Goal: Transaction & Acquisition: Subscribe to service/newsletter

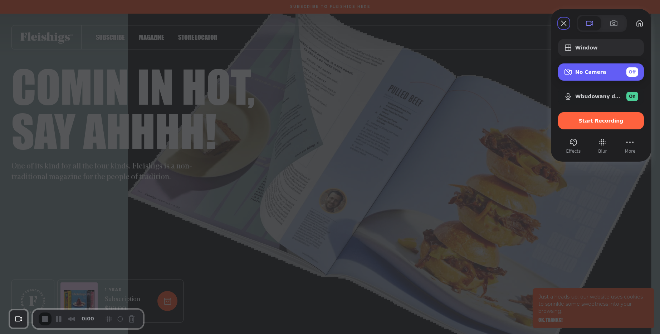
click at [593, 77] on div "No Camera Off" at bounding box center [601, 71] width 86 height 17
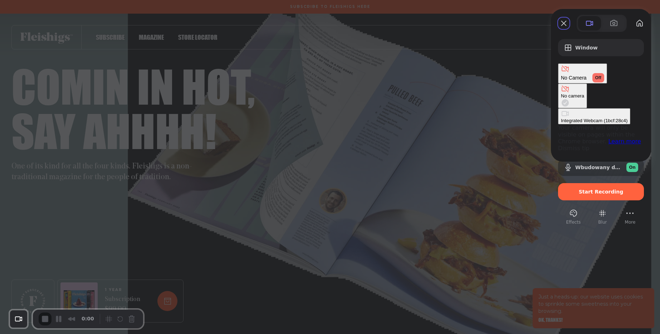
click at [558, 108] on \(1bcf\ "Integrated Webcam (1bcf:28c4)" at bounding box center [594, 116] width 72 height 16
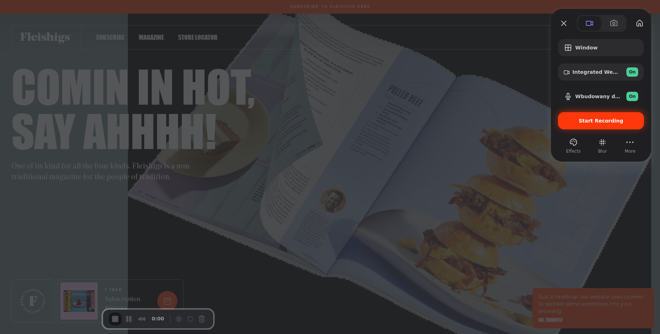
click at [581, 120] on span "Start Recording" at bounding box center [601, 121] width 74 height 6
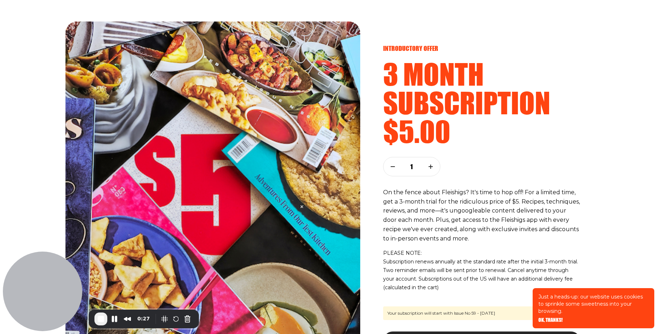
click at [555, 83] on h2 "3 month subscription" at bounding box center [482, 87] width 198 height 57
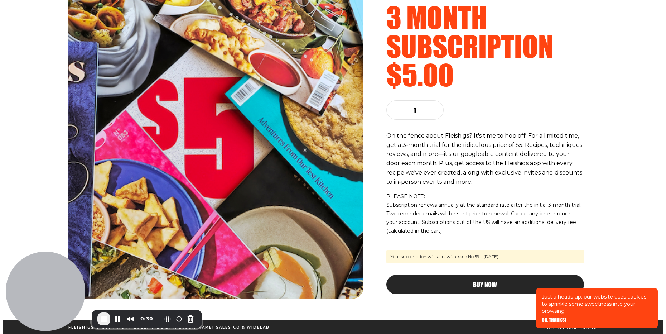
scroll to position [57, 0]
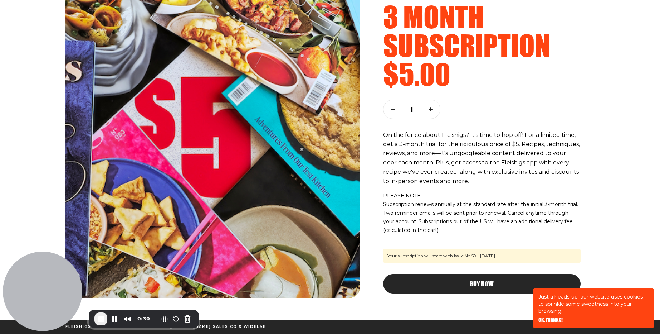
click at [432, 105] on button "button" at bounding box center [431, 109] width 19 height 19
click at [391, 109] on icon "button" at bounding box center [393, 109] width 4 height 4
click at [490, 280] on span "Buy Now" at bounding box center [482, 277] width 24 height 6
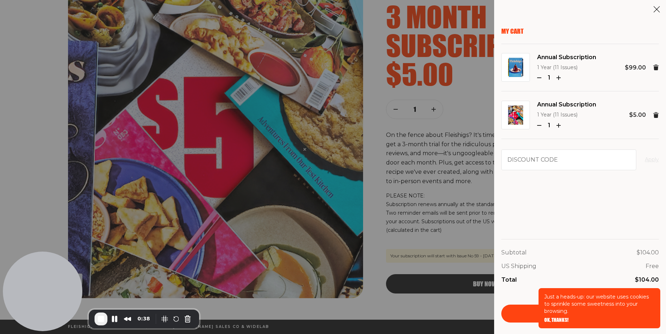
click at [656, 68] on use at bounding box center [656, 67] width 6 height 6
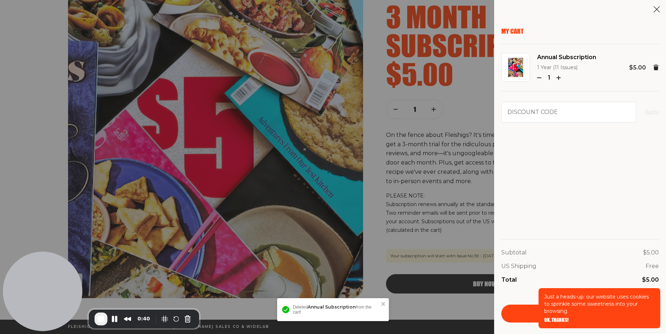
click at [551, 317] on span "OK, THANKS!" at bounding box center [556, 314] width 24 height 5
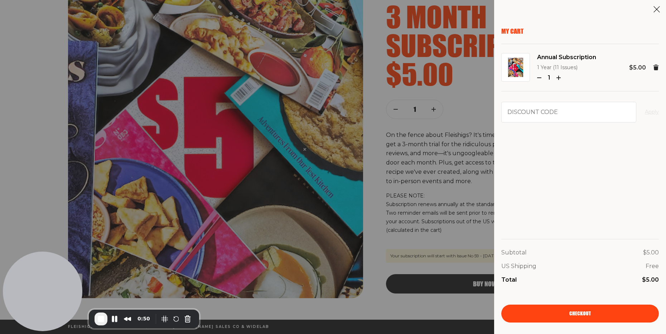
click at [572, 311] on span "Checkout" at bounding box center [579, 308] width 21 height 5
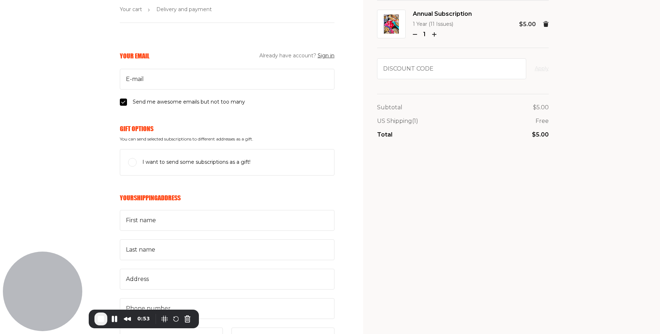
scroll to position [43, 0]
click at [204, 82] on input "E-mail" at bounding box center [227, 79] width 215 height 21
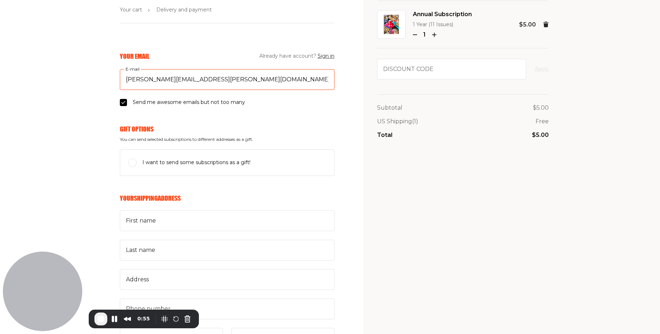
click at [171, 78] on input "mariusz.niemiec@widelab.co" at bounding box center [227, 79] width 215 height 21
type input "mariusz.niemiec+3msub@widelab.co"
click at [177, 221] on input "First name" at bounding box center [227, 220] width 215 height 21
paste input "3msub"
type input "3msub"
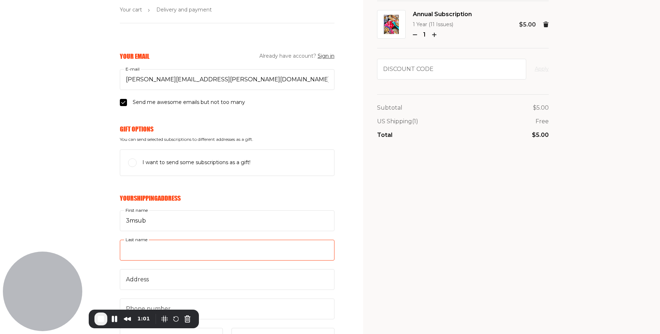
click at [142, 249] on input "Last name" at bounding box center [227, 249] width 215 height 21
paste input "3msub"
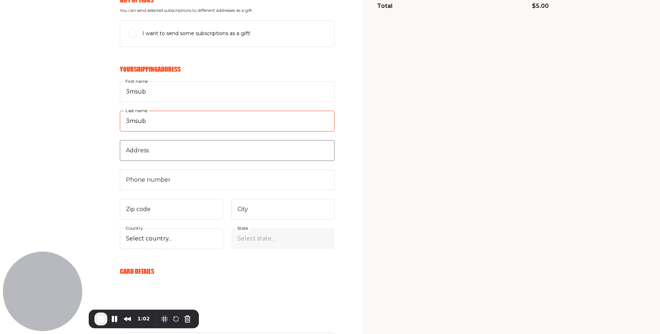
type input "3msub"
click at [150, 154] on input "Address" at bounding box center [227, 150] width 215 height 21
paste input "3msub"
type input "3msub"
click at [136, 176] on input "Phone number" at bounding box center [227, 179] width 215 height 21
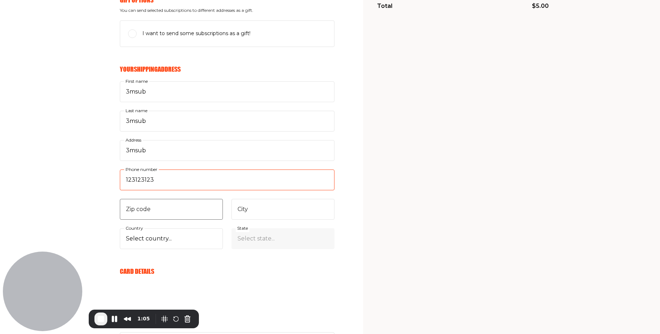
type input "123123123"
click at [146, 205] on input "Zip code" at bounding box center [171, 209] width 103 height 21
type input "12345"
click at [259, 202] on input "City" at bounding box center [283, 209] width 103 height 21
paste input "3msub"
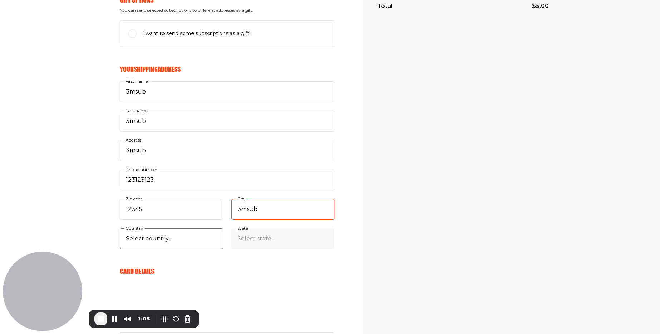
type input "3msub"
select select "US"
click at [120, 228] on select "Select country... [GEOGRAPHIC_DATA] [GEOGRAPHIC_DATA] (+$29/subscription) [GEOG…" at bounding box center [171, 238] width 103 height 21
select select "Alabama"
click at [232, 228] on select "Select state... Alabama Alaska American Samoa Arizona Arkansas California Color…" at bounding box center [283, 238] width 103 height 21
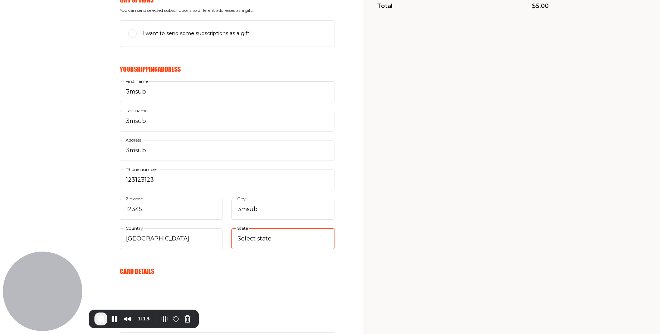
click at [257, 238] on select "Select state... Alabama Alaska American Samoa Arizona Arkansas California Color…" at bounding box center [283, 238] width 103 height 21
click at [421, 226] on div "My Cart Annual Subscription 1 Year (11 Issues) 1 $5.00 Discount code Apply Subt…" at bounding box center [463, 196] width 172 height 682
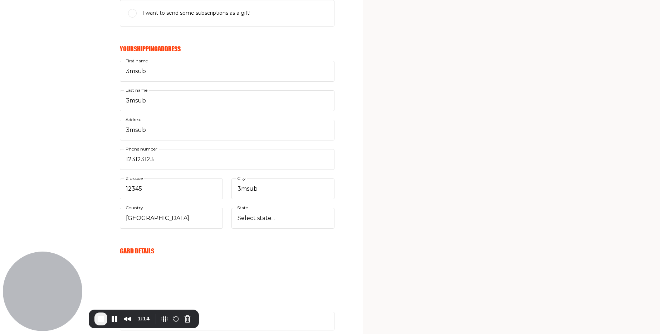
scroll to position [215, 0]
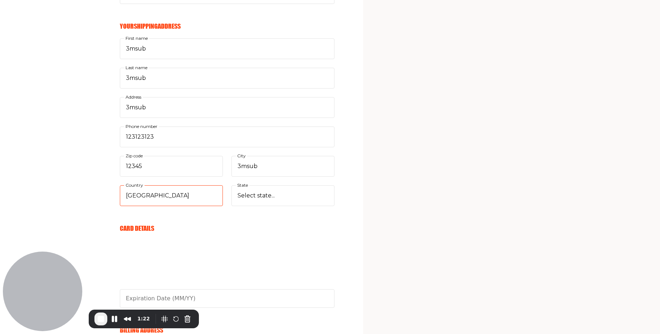
drag, startPoint x: 178, startPoint y: 196, endPoint x: 56, endPoint y: 108, distance: 150.2
click at [56, 108] on div "Your Email Already have account? Sign in mariusz.niemiec+3msub@widelab.co E-mai…" at bounding box center [167, 193] width 335 height 626
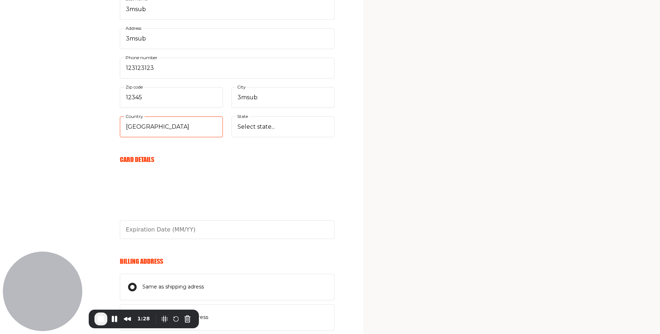
scroll to position [301, 0]
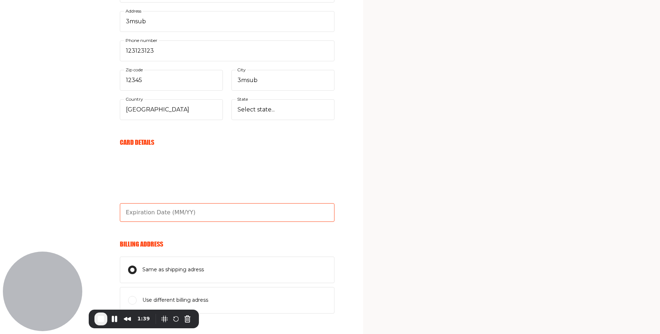
click at [158, 210] on input "text" at bounding box center [227, 212] width 215 height 19
type input "12/26"
drag, startPoint x: 447, startPoint y: 214, endPoint x: 444, endPoint y: 213, distance: 4.1
click at [446, 214] on div "My Cart Annual Subscription 1 Year (11 Issues) 1 $5.00 Discount code Apply Subt…" at bounding box center [463, 68] width 172 height 682
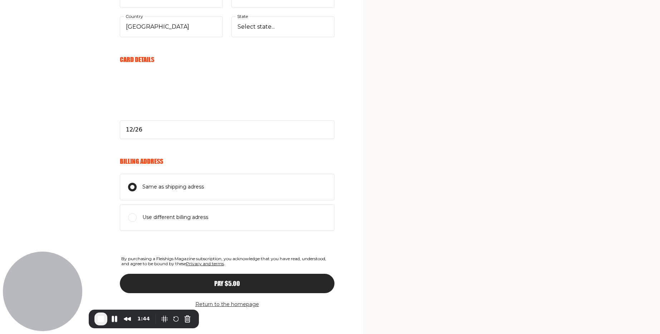
scroll to position [387, 0]
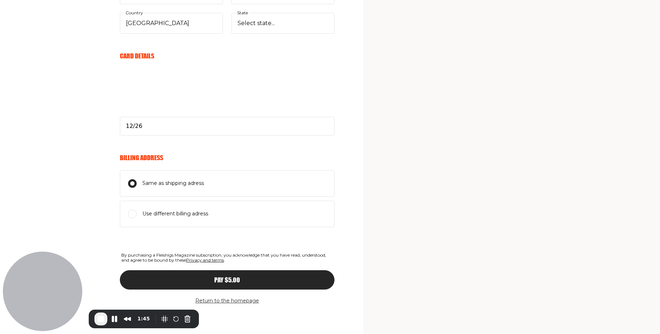
click at [213, 280] on div "Pay $5.00" at bounding box center [227, 279] width 186 height 6
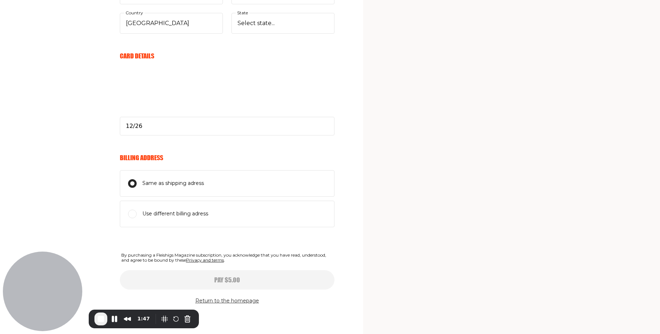
select select
type input "12/26"
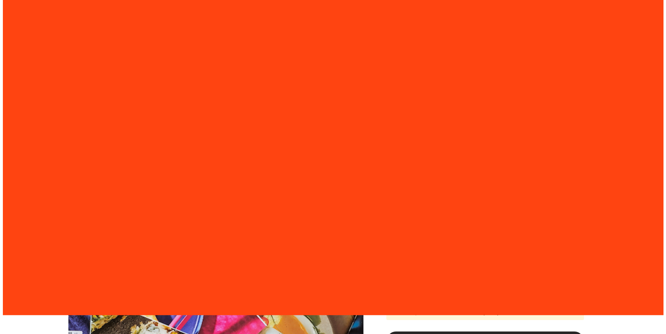
scroll to position [57, 0]
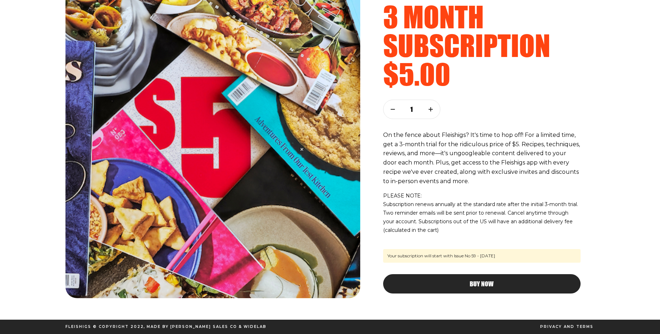
click at [494, 277] on button "Buy Now" at bounding box center [482, 283] width 198 height 19
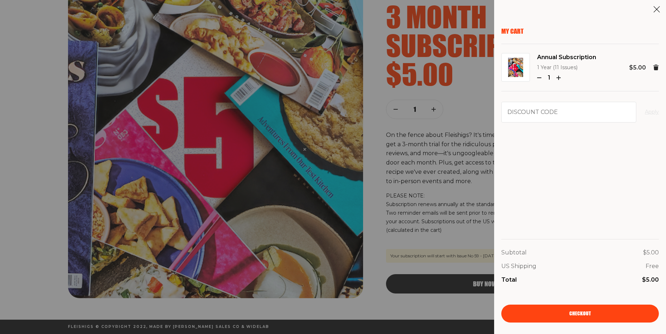
click at [569, 198] on div "My Cart Annual Subscription 1 Year (11 Issues) 1 $5.00 Discount code Apply Subt…" at bounding box center [580, 174] width 158 height 295
click at [572, 310] on link "Checkout" at bounding box center [580, 313] width 158 height 18
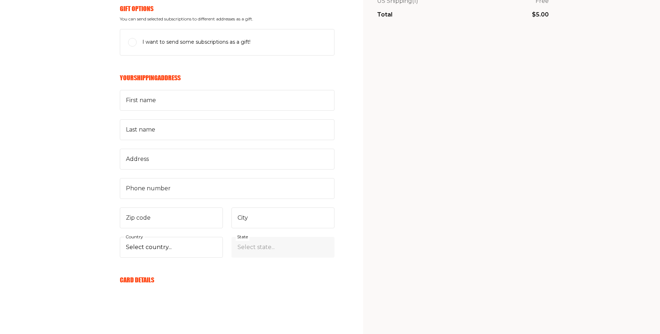
scroll to position [172, 0]
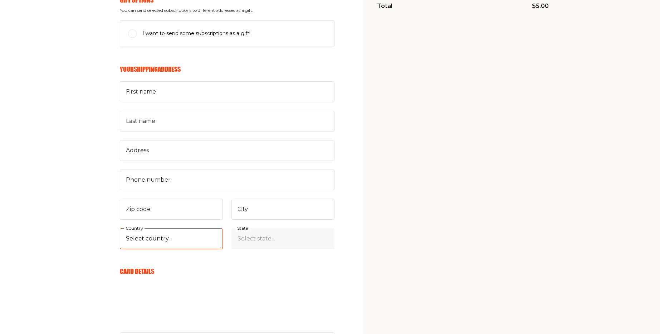
select select "CA"
click at [120, 228] on select "Select country... [GEOGRAPHIC_DATA] [GEOGRAPHIC_DATA] (+$29/subscription) [GEOG…" at bounding box center [171, 238] width 103 height 21
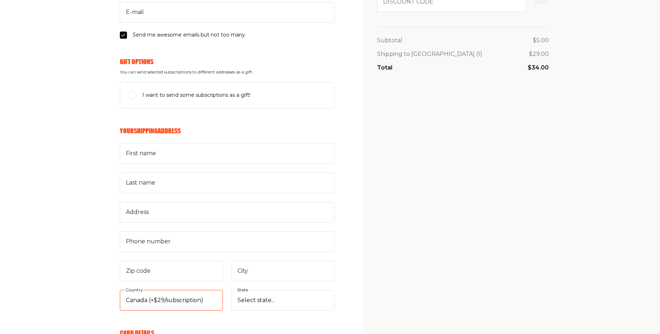
scroll to position [0, 0]
